Goal: Task Accomplishment & Management: Manage account settings

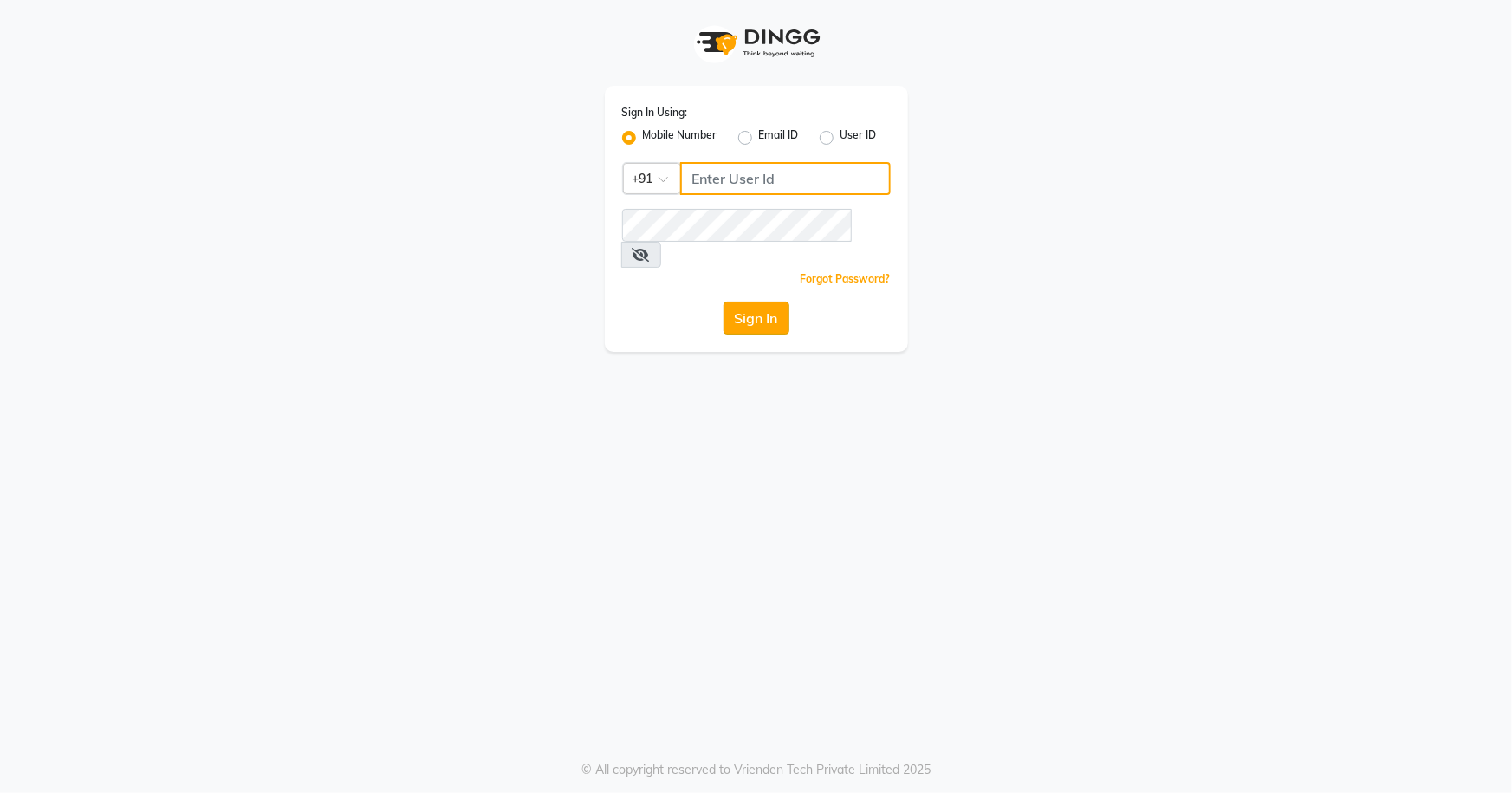
type input "7077442222"
click at [765, 301] on button "Sign In" at bounding box center [756, 318] width 65 height 33
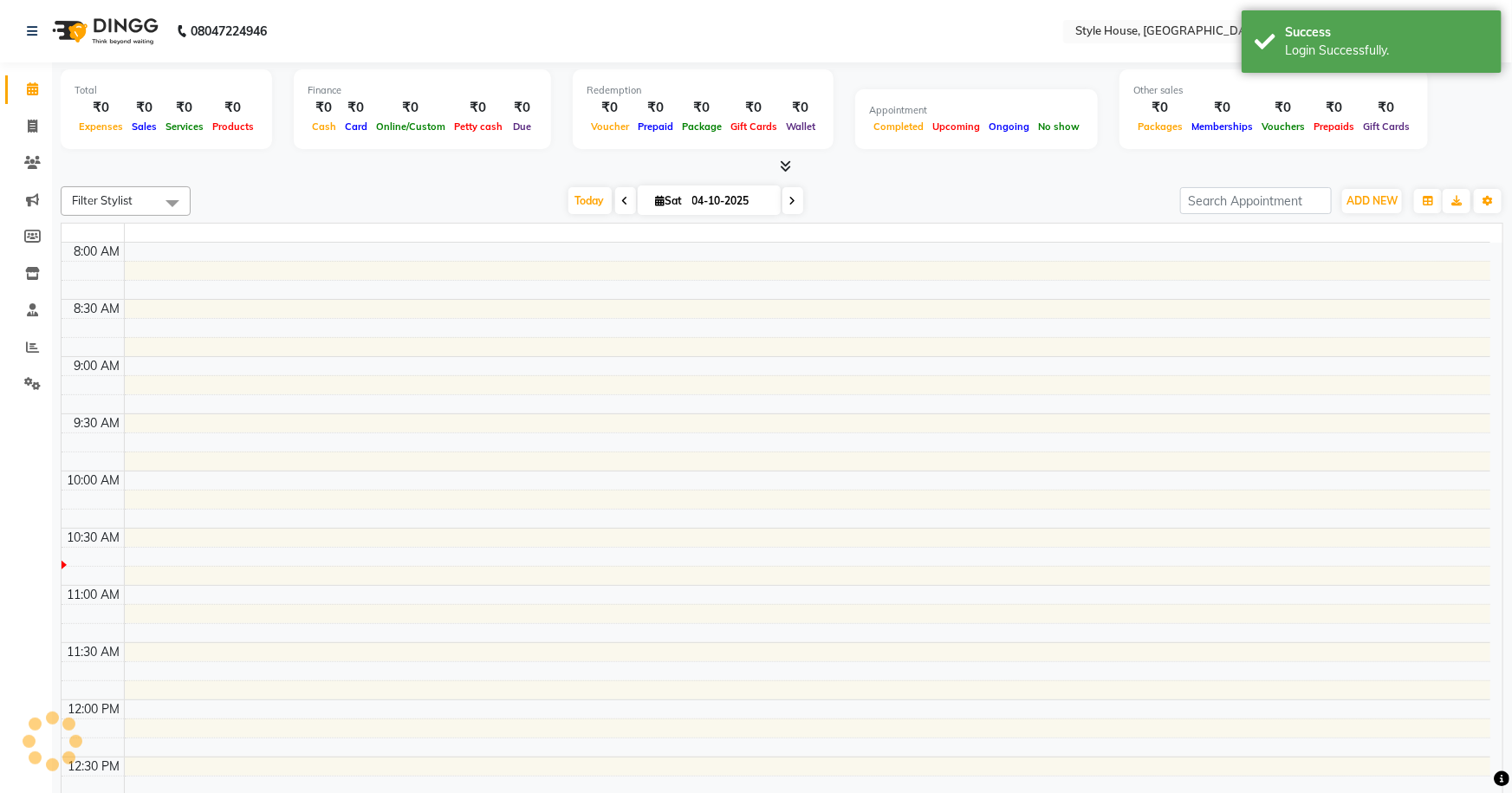
select select "en"
